Goal: Information Seeking & Learning: Learn about a topic

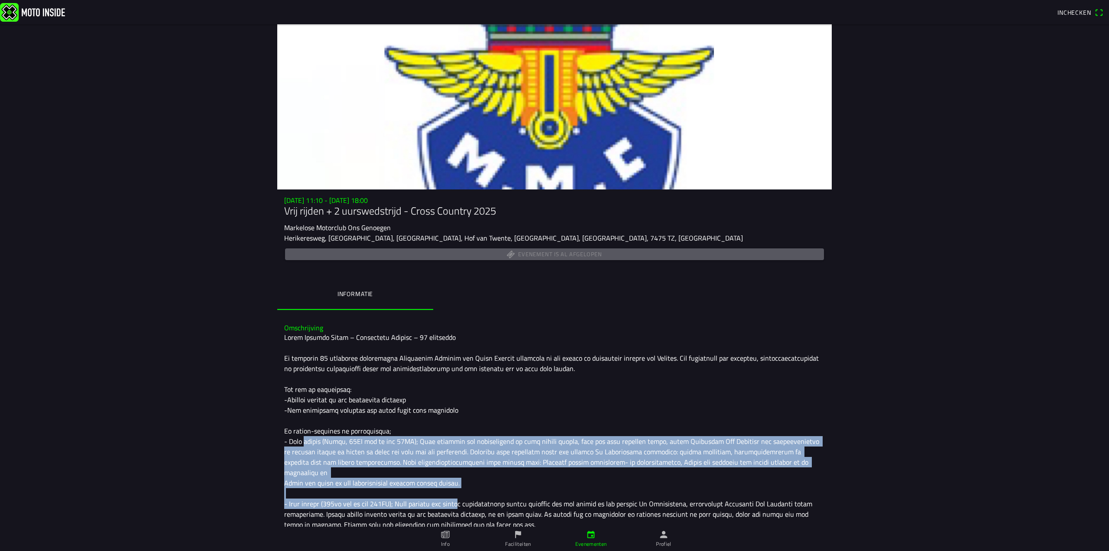
drag, startPoint x: 295, startPoint y: 442, endPoint x: 449, endPoint y: 495, distance: 163.6
click at [451, 495] on div at bounding box center [554, 488] width 541 height 312
click at [435, 494] on div at bounding box center [554, 488] width 541 height 312
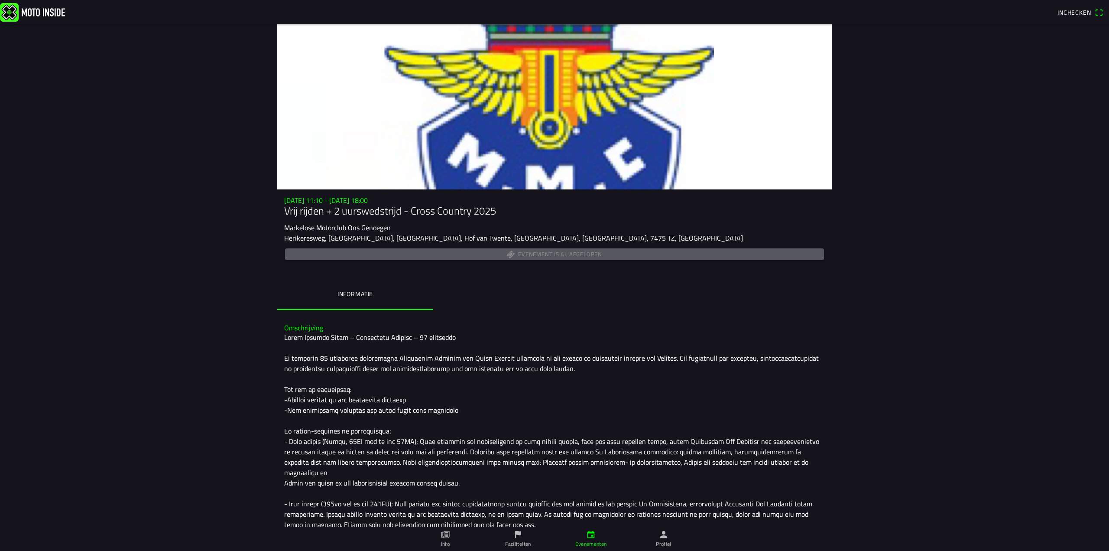
scroll to position [43, 0]
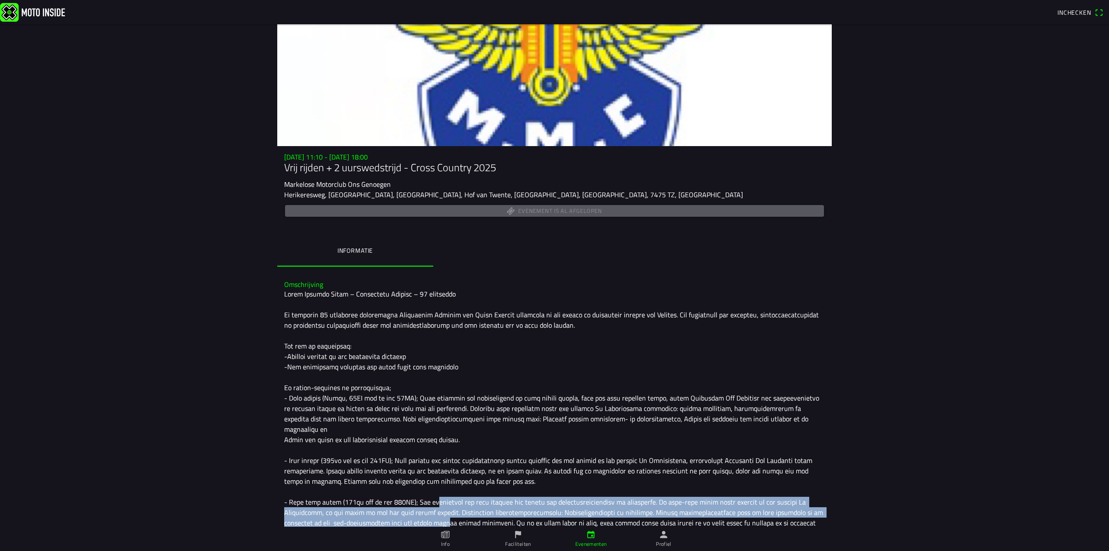
drag, startPoint x: 427, startPoint y: 491, endPoint x: 435, endPoint y: 514, distance: 24.4
click at [435, 514] on div at bounding box center [554, 445] width 541 height 312
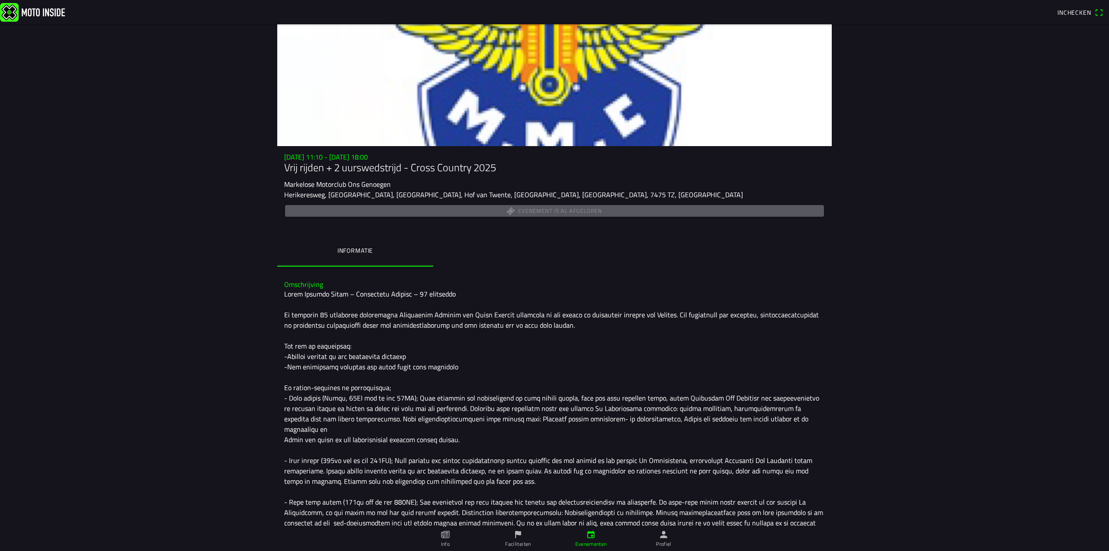
click at [481, 511] on div at bounding box center [554, 445] width 541 height 312
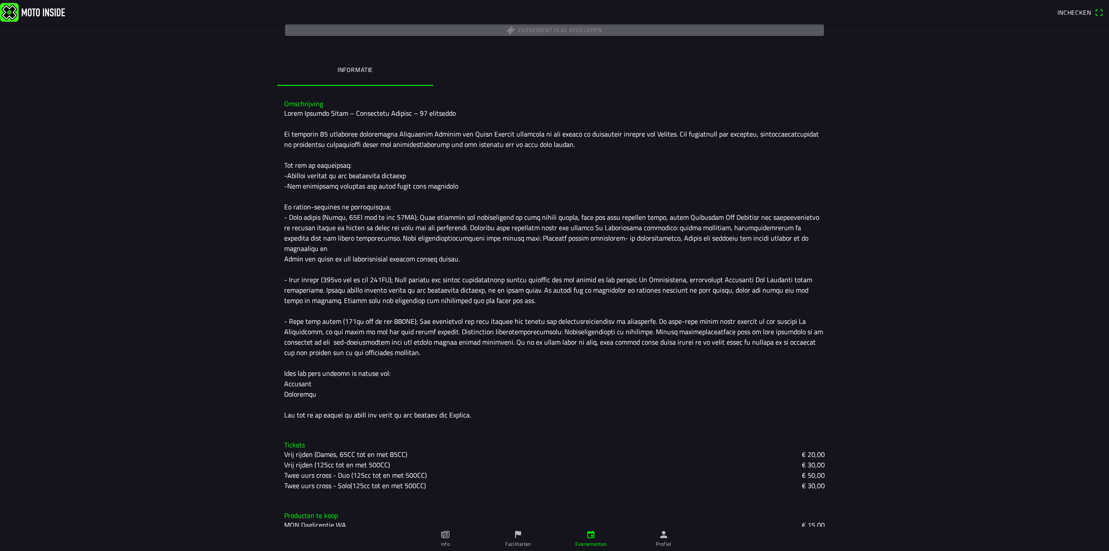
scroll to position [0, 0]
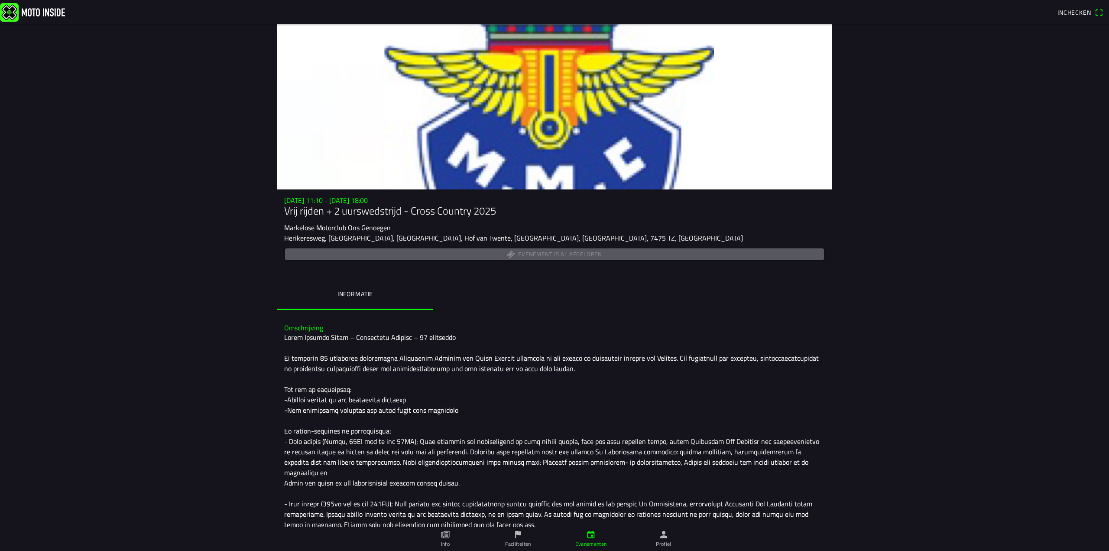
click at [448, 540] on ion-label "Info" at bounding box center [445, 544] width 9 height 8
